Goal: Information Seeking & Learning: Check status

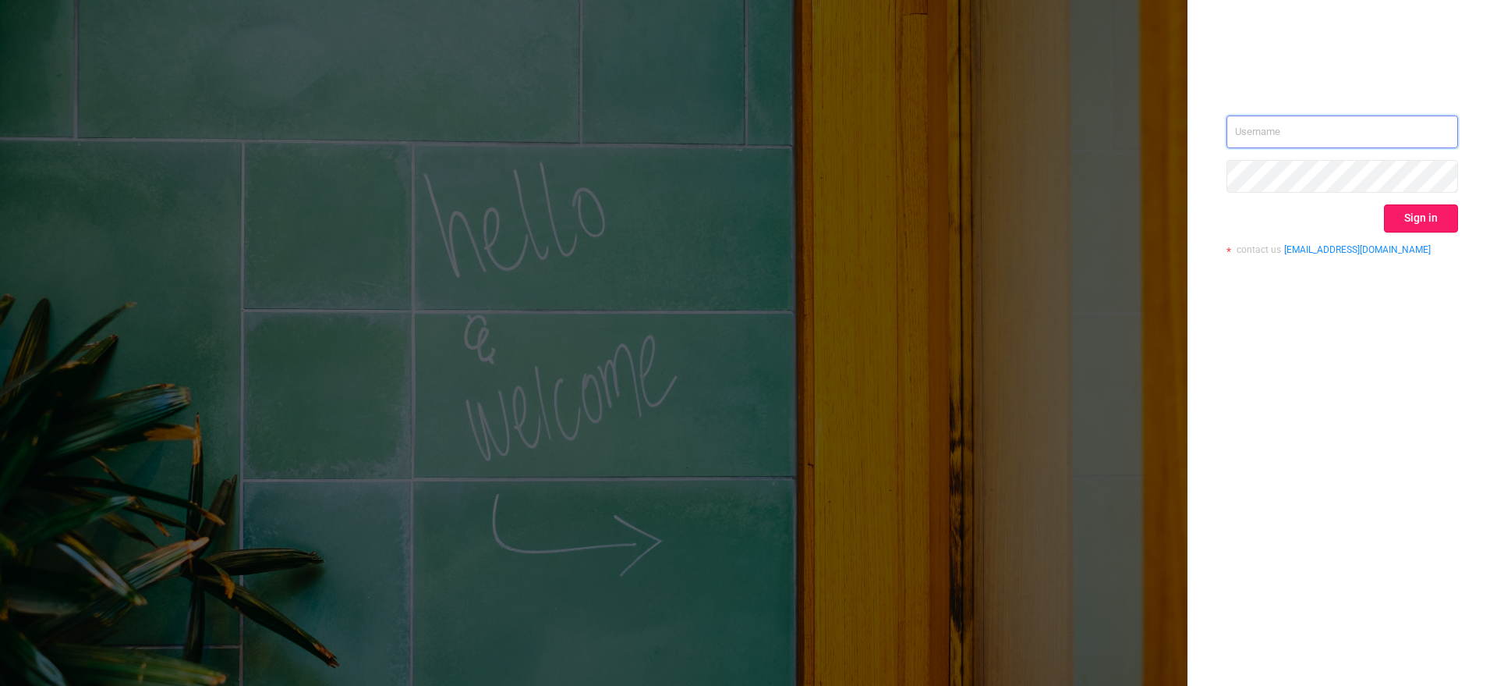
type input "[EMAIL_ADDRESS][DOMAIN_NAME]"
click at [1421, 207] on button "Sign in" at bounding box center [1421, 218] width 74 height 28
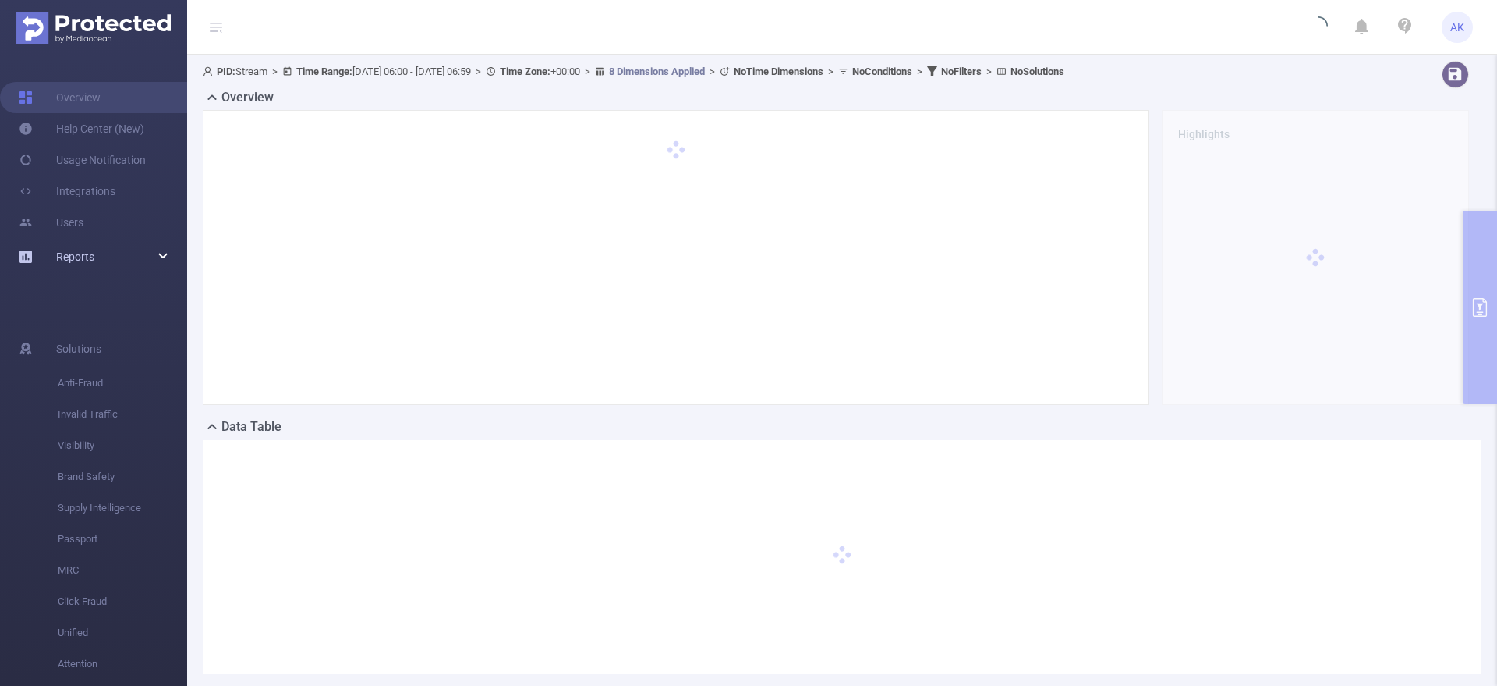
click at [142, 262] on div "Reports" at bounding box center [93, 256] width 187 height 31
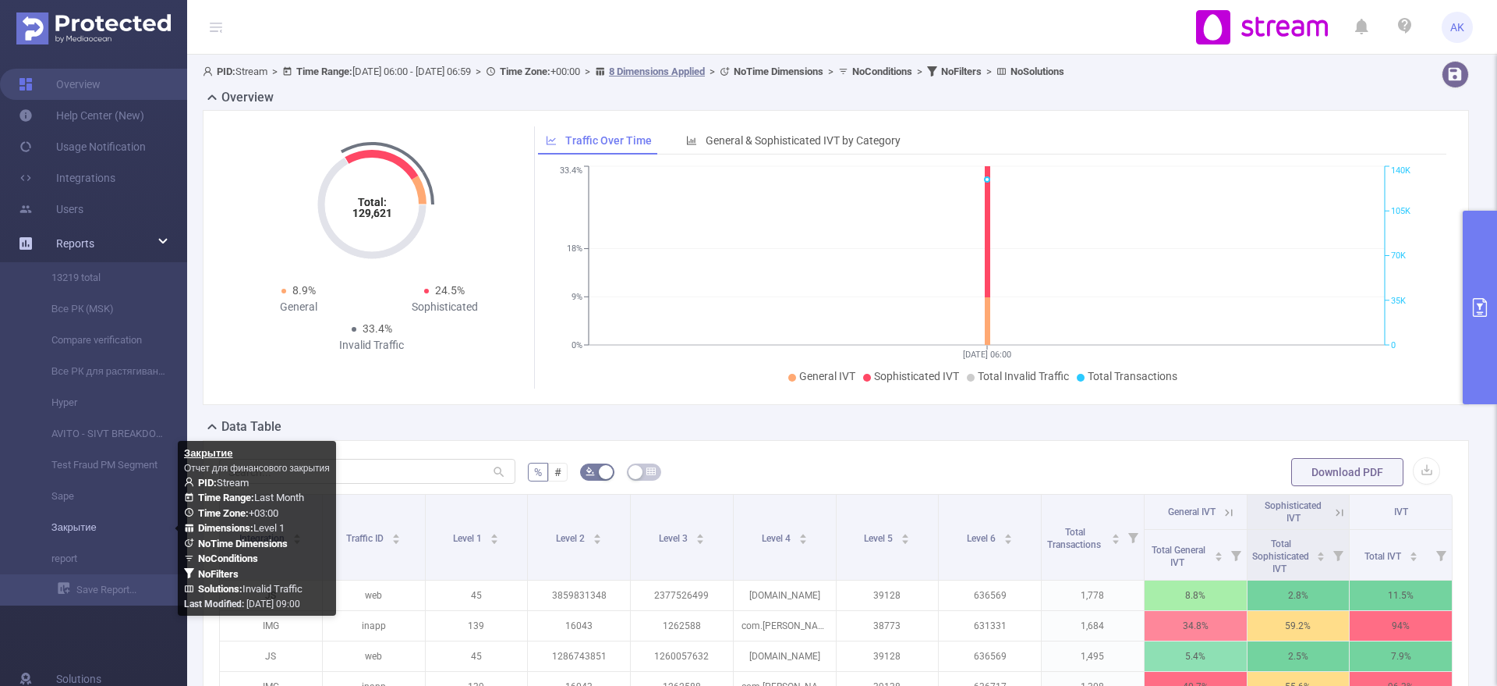
click at [126, 521] on link "Закрытие" at bounding box center [99, 527] width 137 height 31
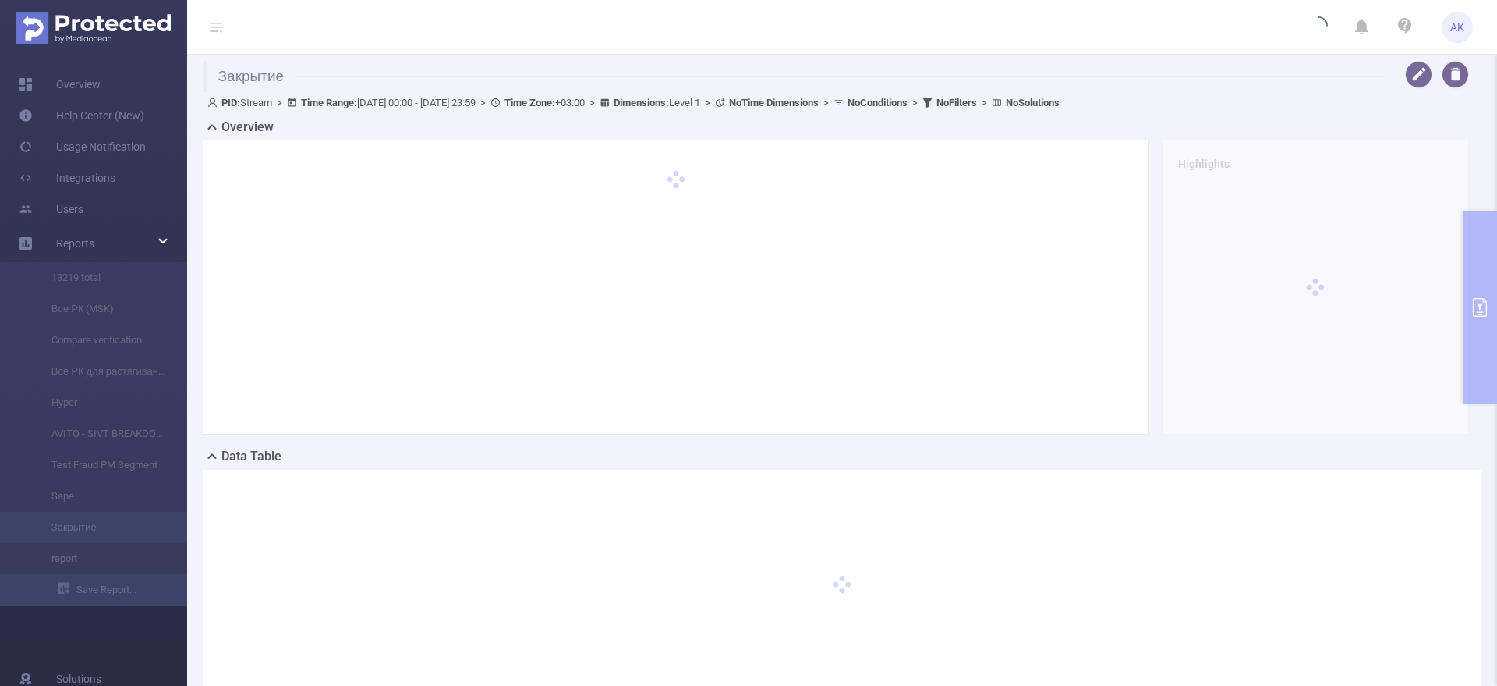
click at [703, 49] on header "AK" at bounding box center [748, 27] width 1497 height 55
type input "[DATE] 00:00"
type input "[DATE] 23:59"
